Goal: Find specific page/section: Find specific page/section

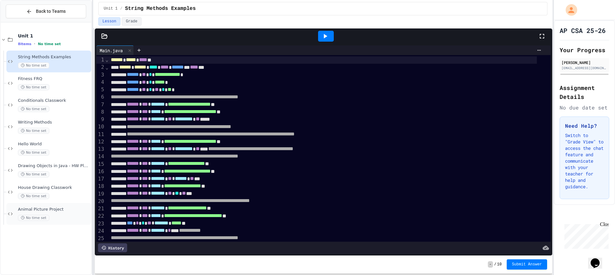
click at [67, 216] on div "No time set" at bounding box center [54, 218] width 72 height 6
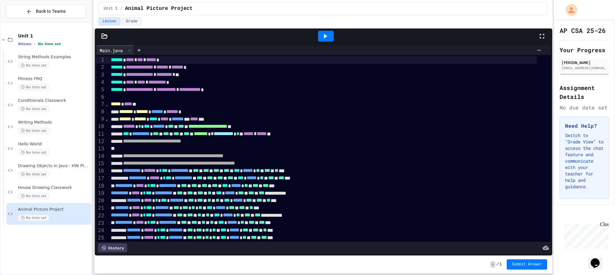
click at [328, 33] on icon at bounding box center [325, 36] width 8 height 8
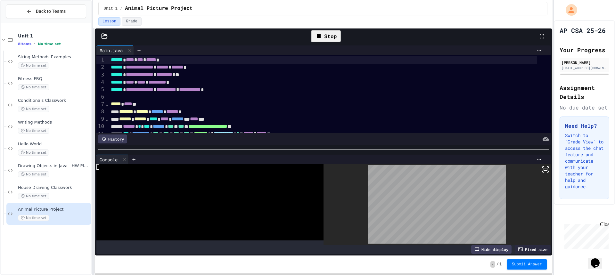
scroll to position [32, 0]
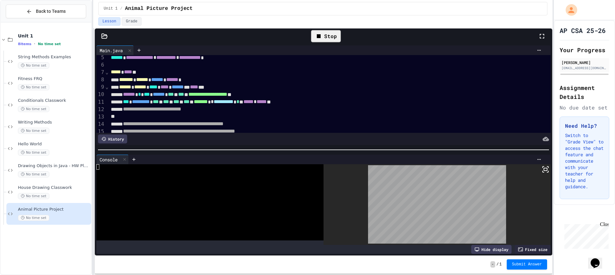
click at [328, 38] on div "Stop" at bounding box center [326, 36] width 30 height 12
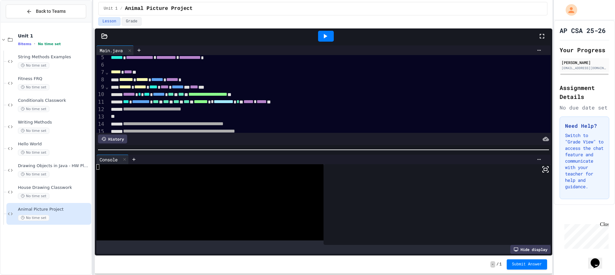
click at [328, 38] on icon at bounding box center [325, 36] width 8 height 8
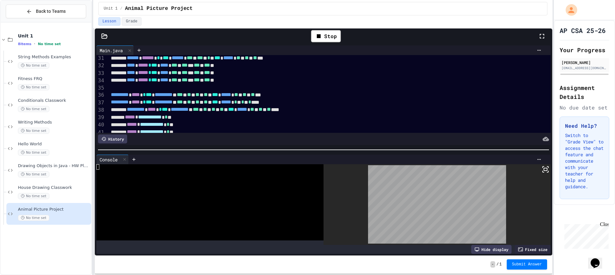
scroll to position [256, 0]
